Goal: Consume media (video, audio): Consume media (video, audio)

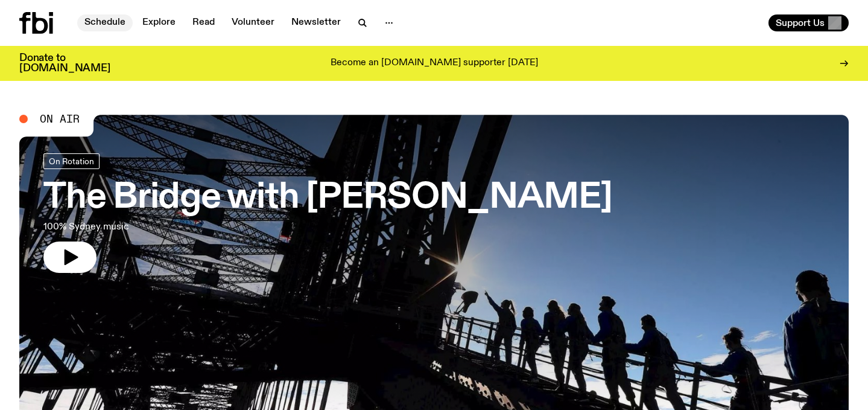
click at [114, 18] on link "Schedule" at bounding box center [105, 22] width 56 height 17
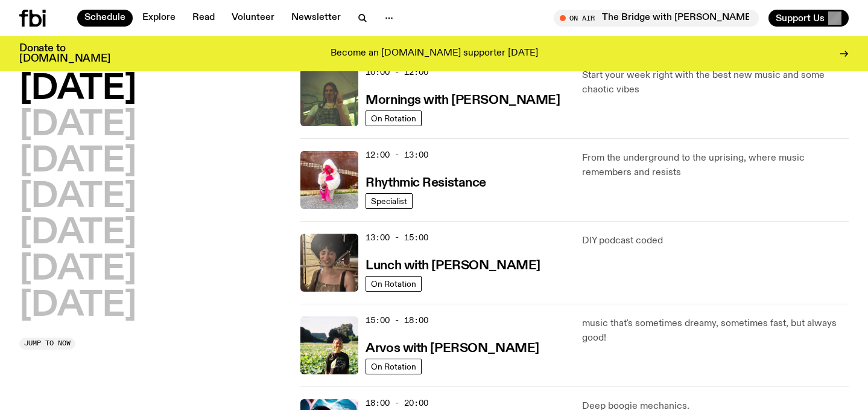
scroll to position [380, 0]
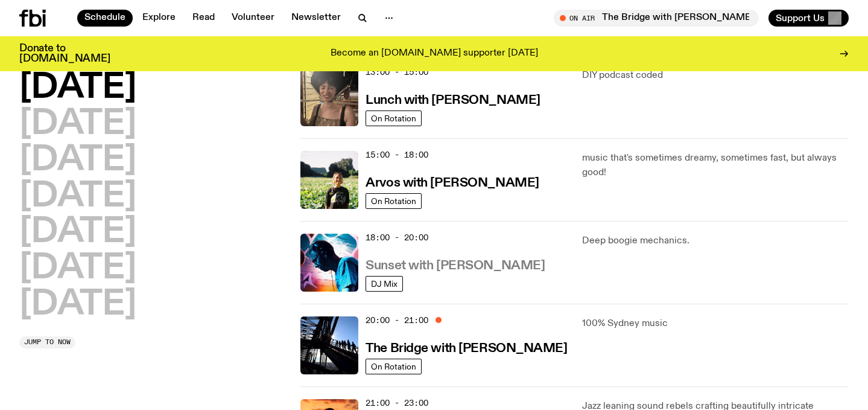
click at [477, 264] on h3 "Sunset with [PERSON_NAME]" at bounding box center [455, 266] width 179 height 13
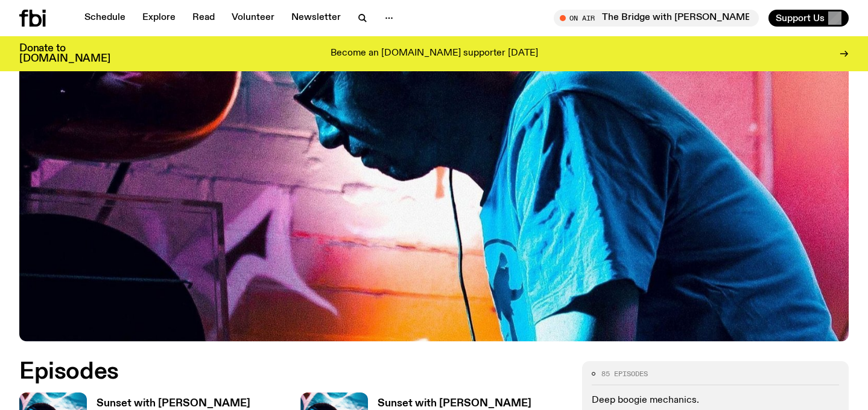
scroll to position [536, 0]
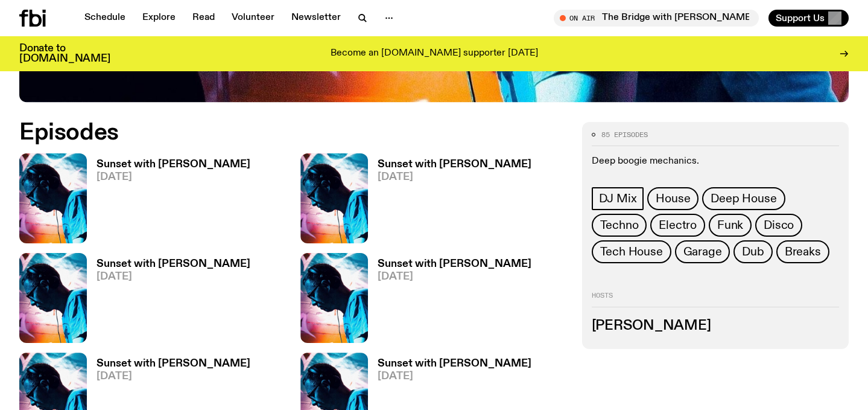
click at [207, 170] on h3 "Sunset with [PERSON_NAME]" at bounding box center [174, 164] width 154 height 10
